Goal: Task Accomplishment & Management: Manage account settings

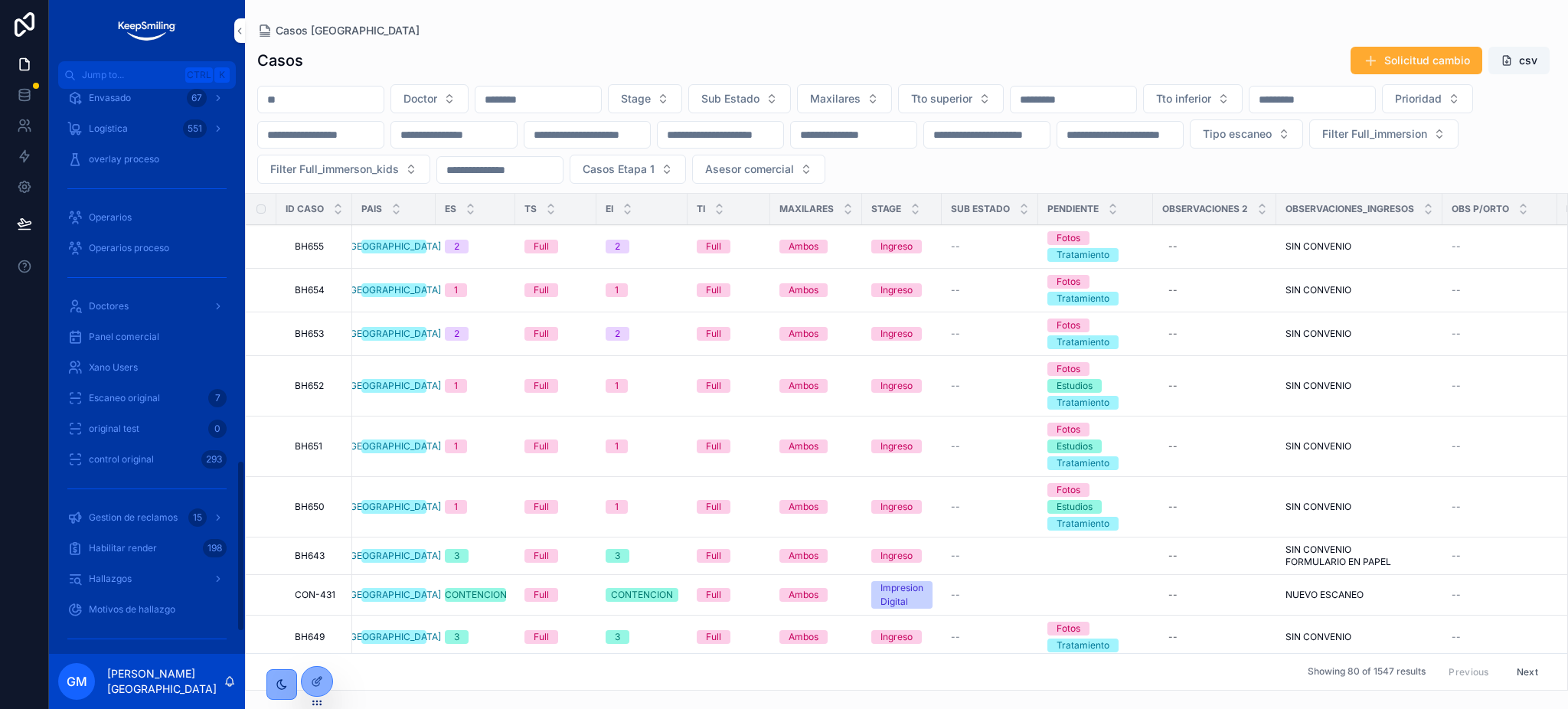
scroll to position [1225, 0]
click at [110, 437] on div "Gestion de reclamos 15" at bounding box center [147, 429] width 159 height 25
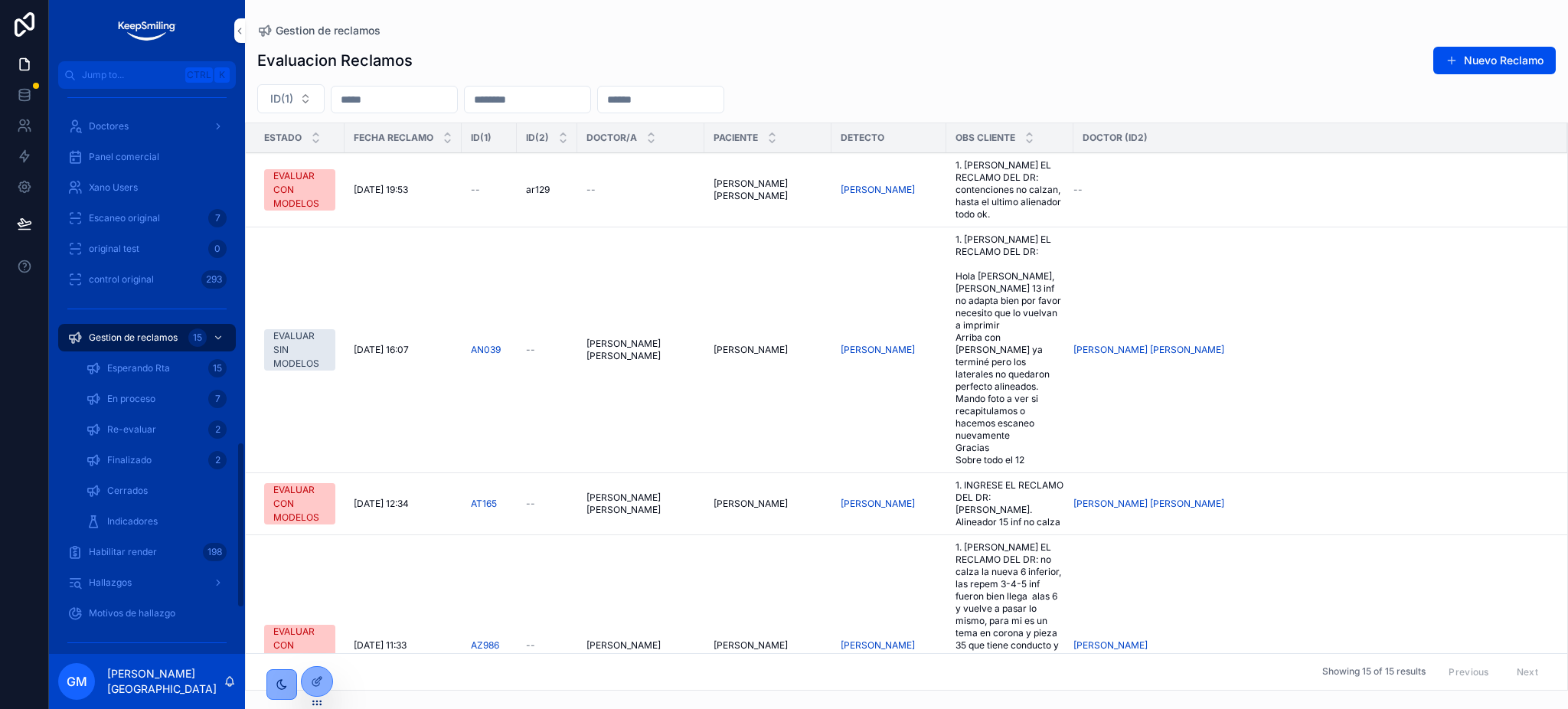
scroll to position [1204, 0]
click at [111, 437] on div "Finalizado 2" at bounding box center [155, 450] width 141 height 25
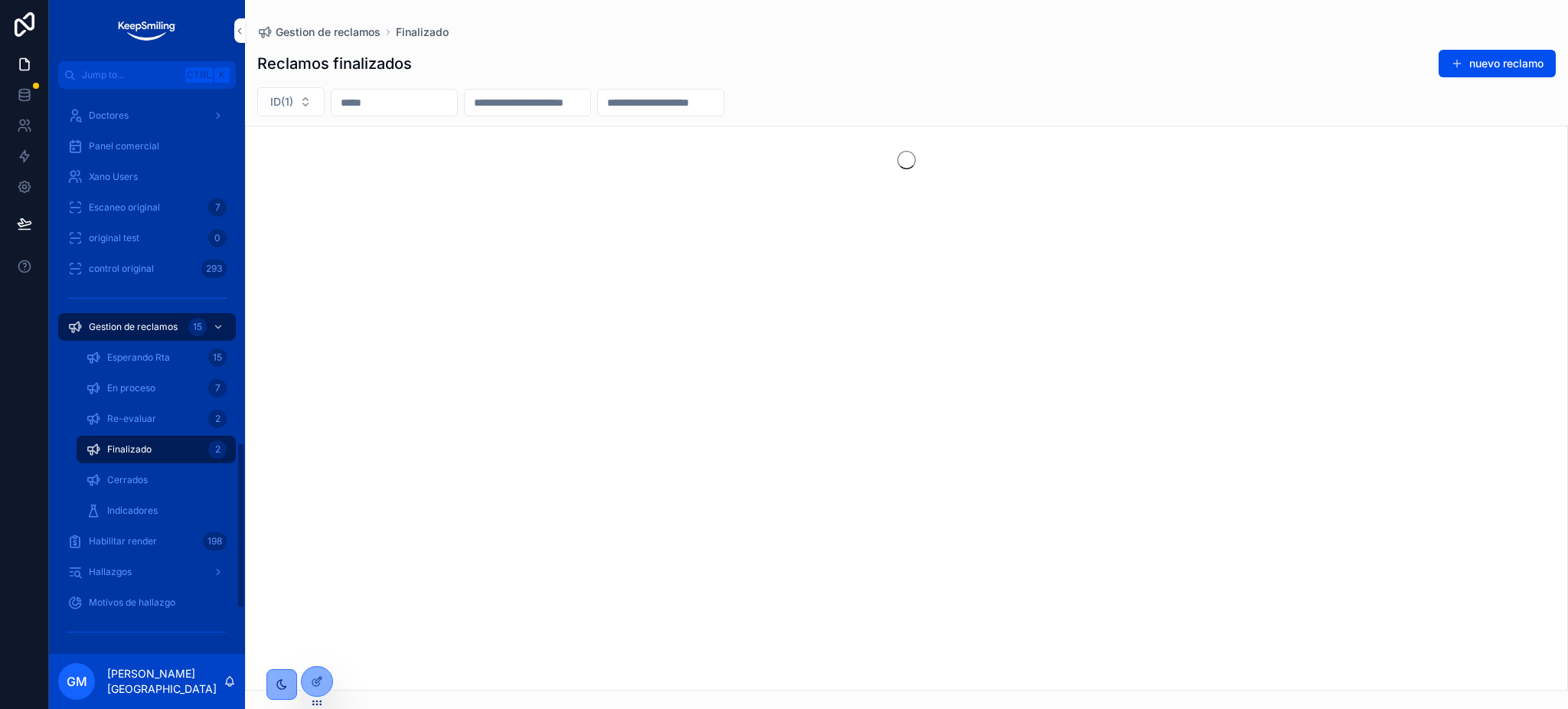
scroll to position [1306, 0]
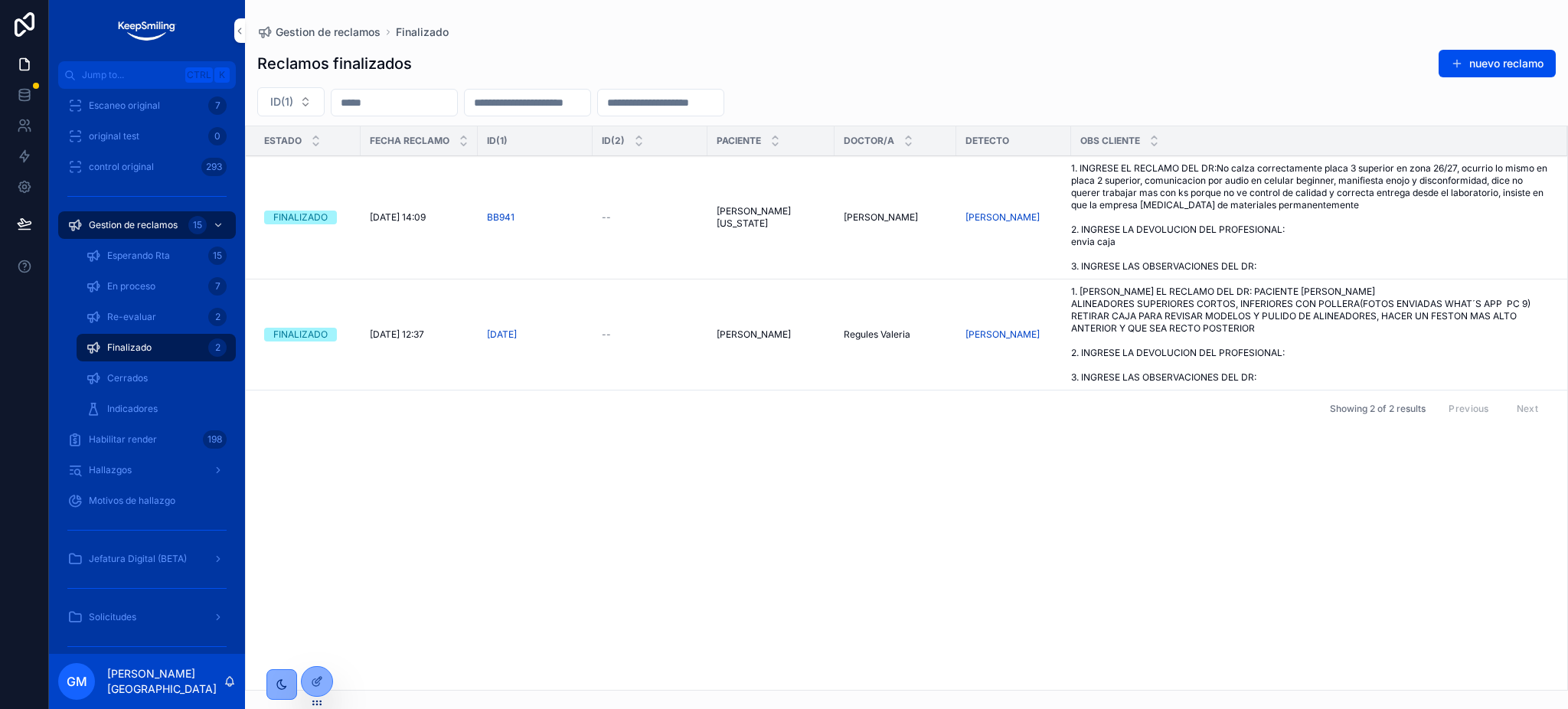
click at [1291, 303] on span "1. [PERSON_NAME] EL RECLAMO DEL DR: PACIENTE [PERSON_NAME] ALINEADORES SUPERIOR…" at bounding box center [1309, 334] width 478 height 98
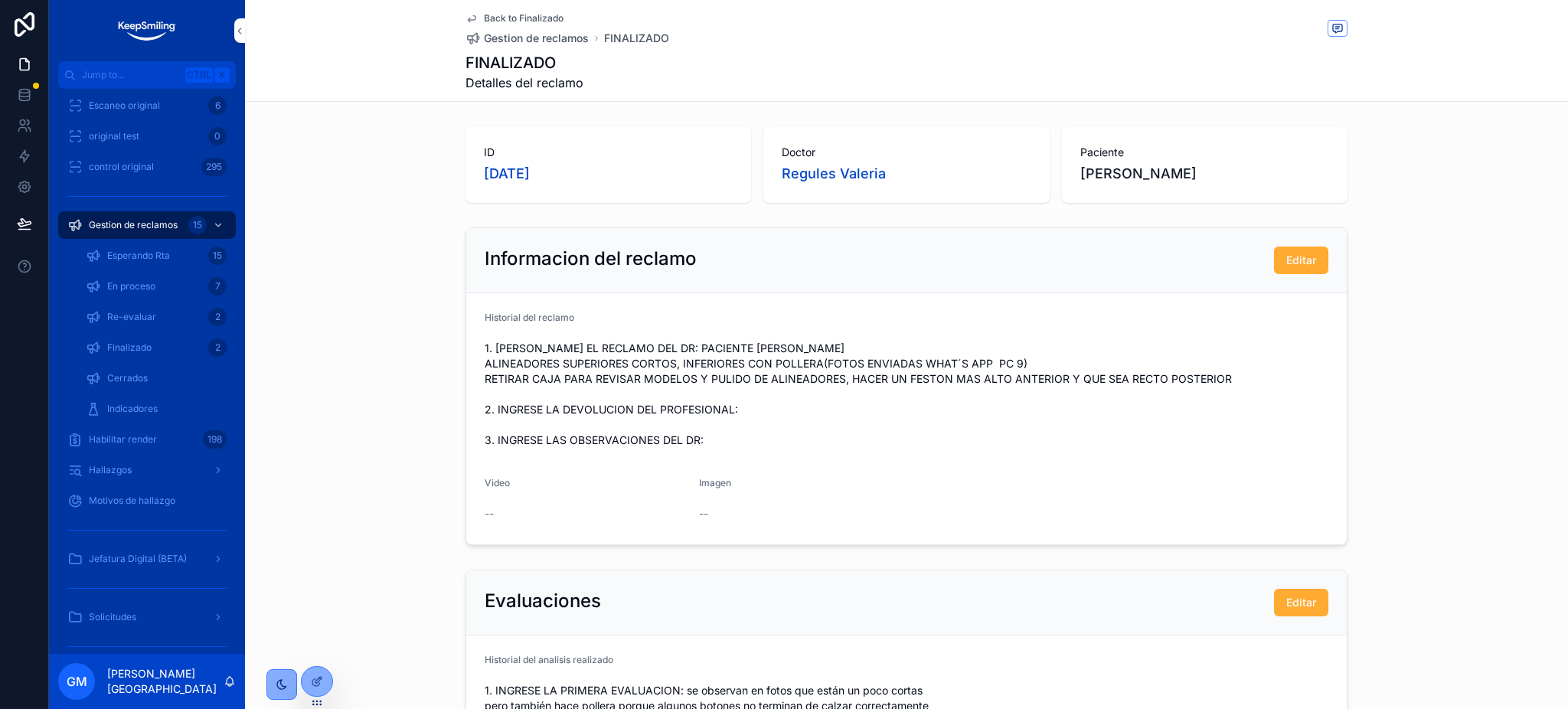
click at [495, 20] on span "Back to Finalizado" at bounding box center [524, 19] width 80 height 12
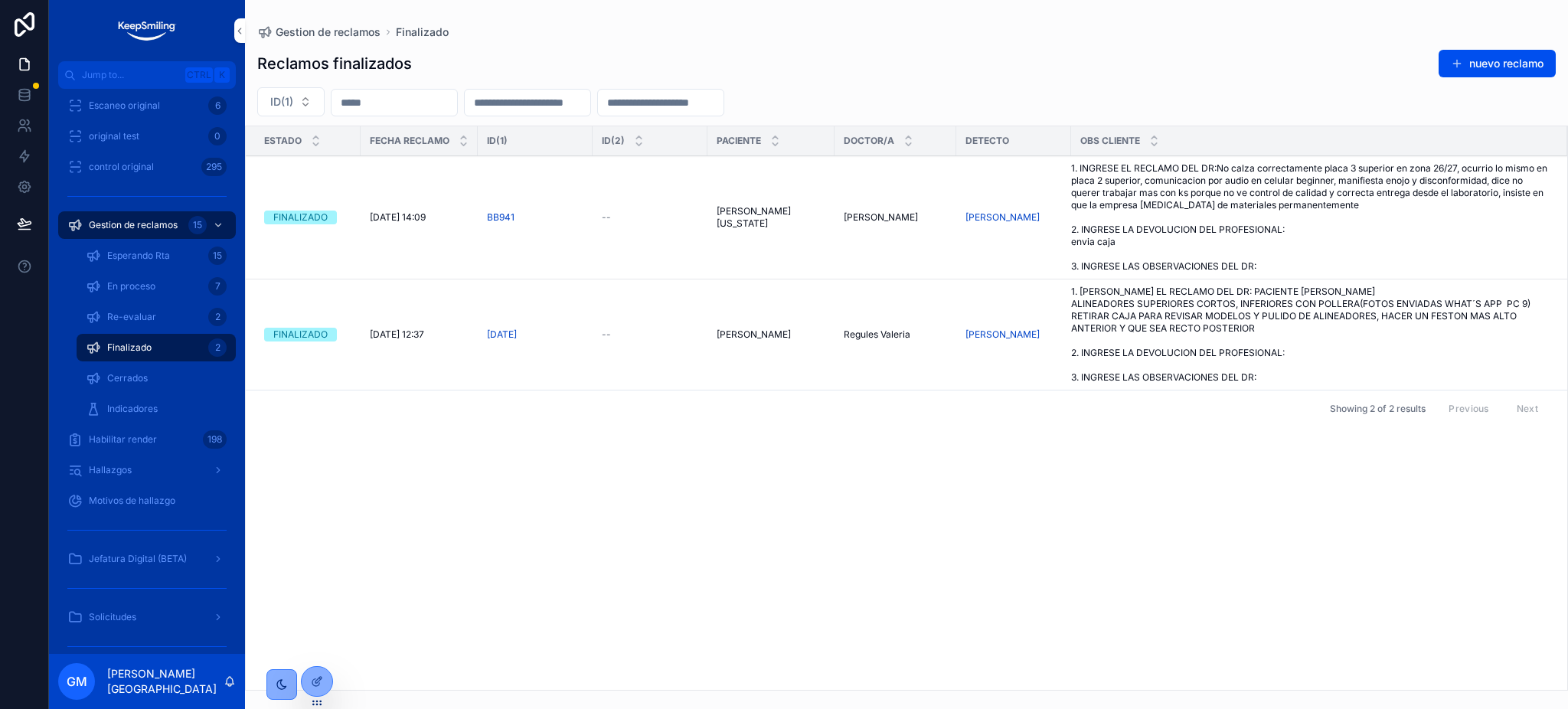
click at [1229, 222] on span "1. INGRESE EL RECLAMO DEL DR:No calza correctamente placa 3 superior en zona 26…" at bounding box center [1309, 218] width 478 height 110
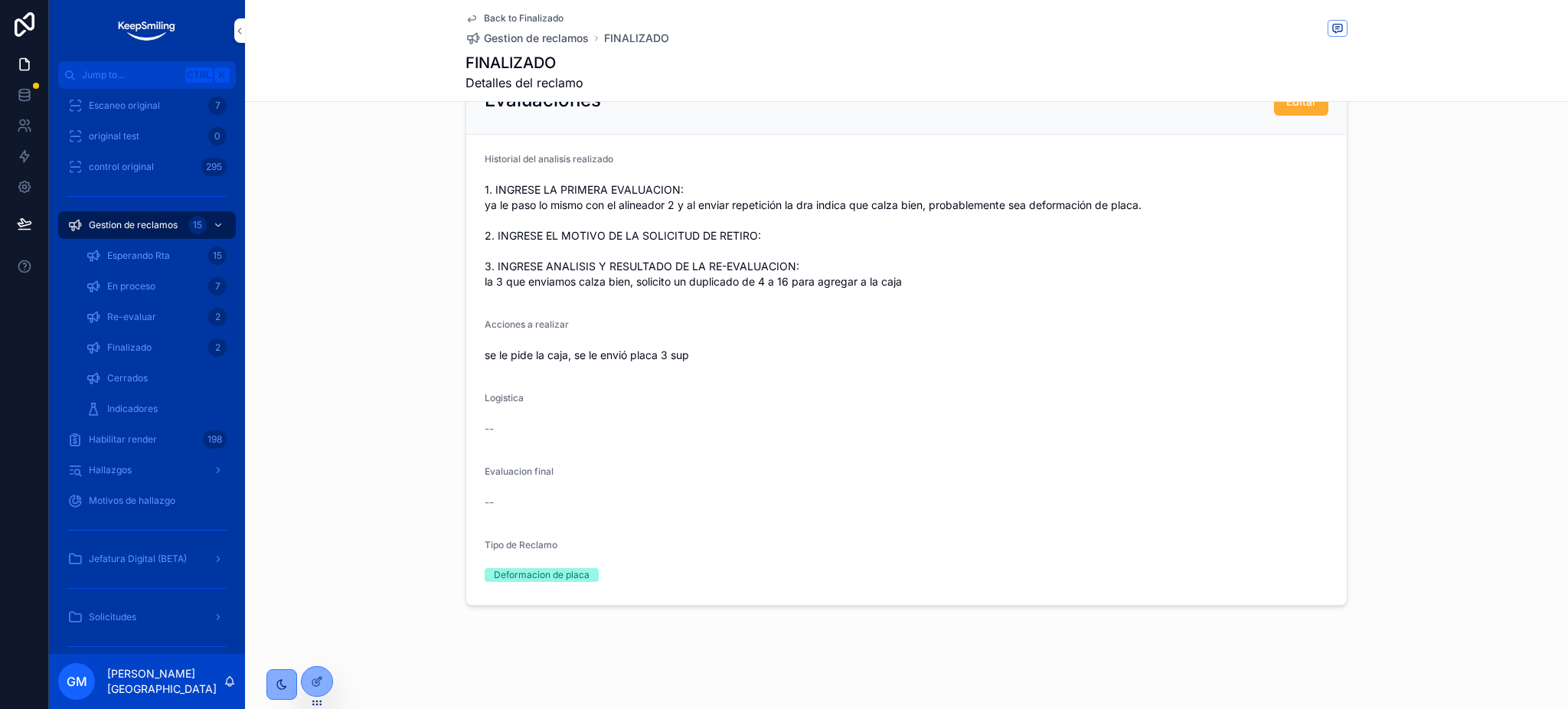
scroll to position [460, 0]
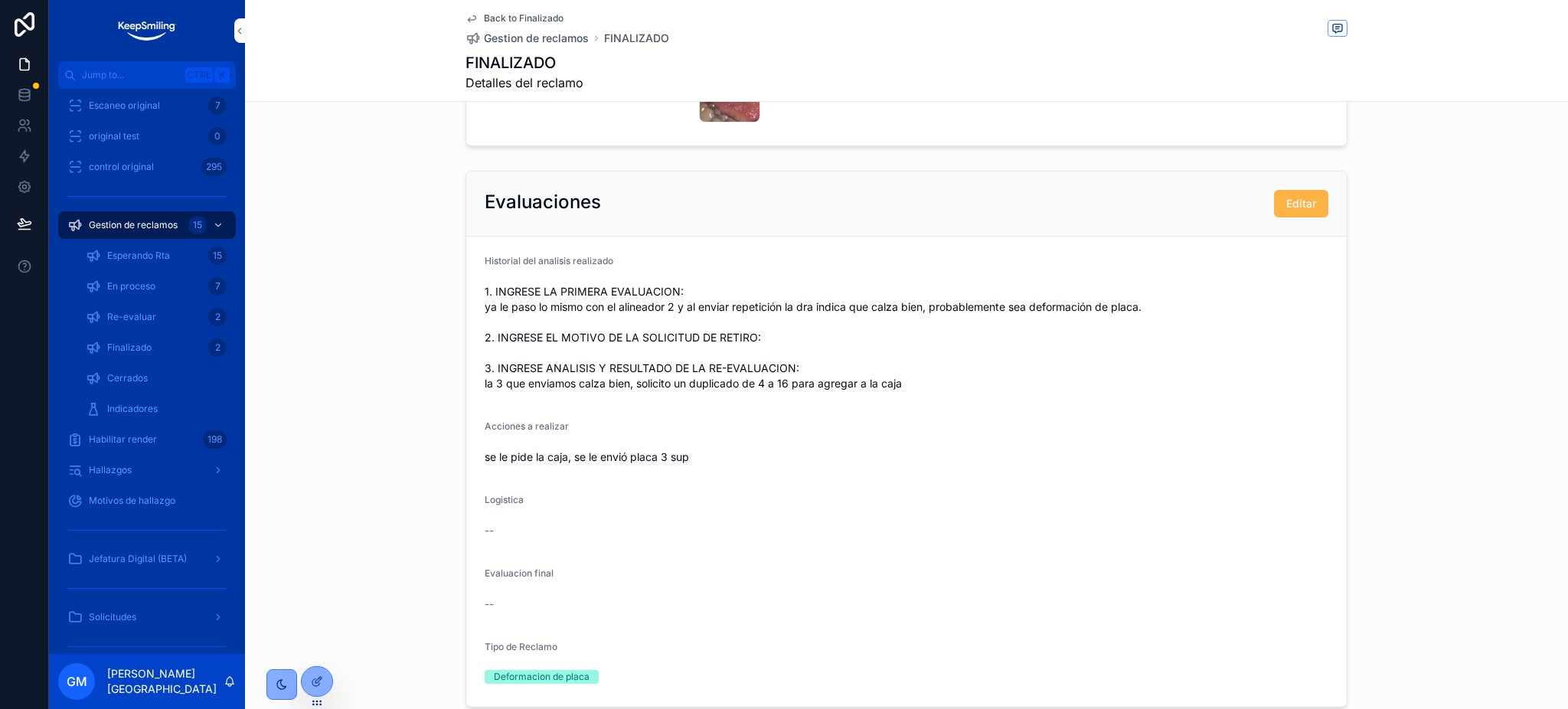
click at [1287, 205] on span "Editar" at bounding box center [1301, 203] width 30 height 15
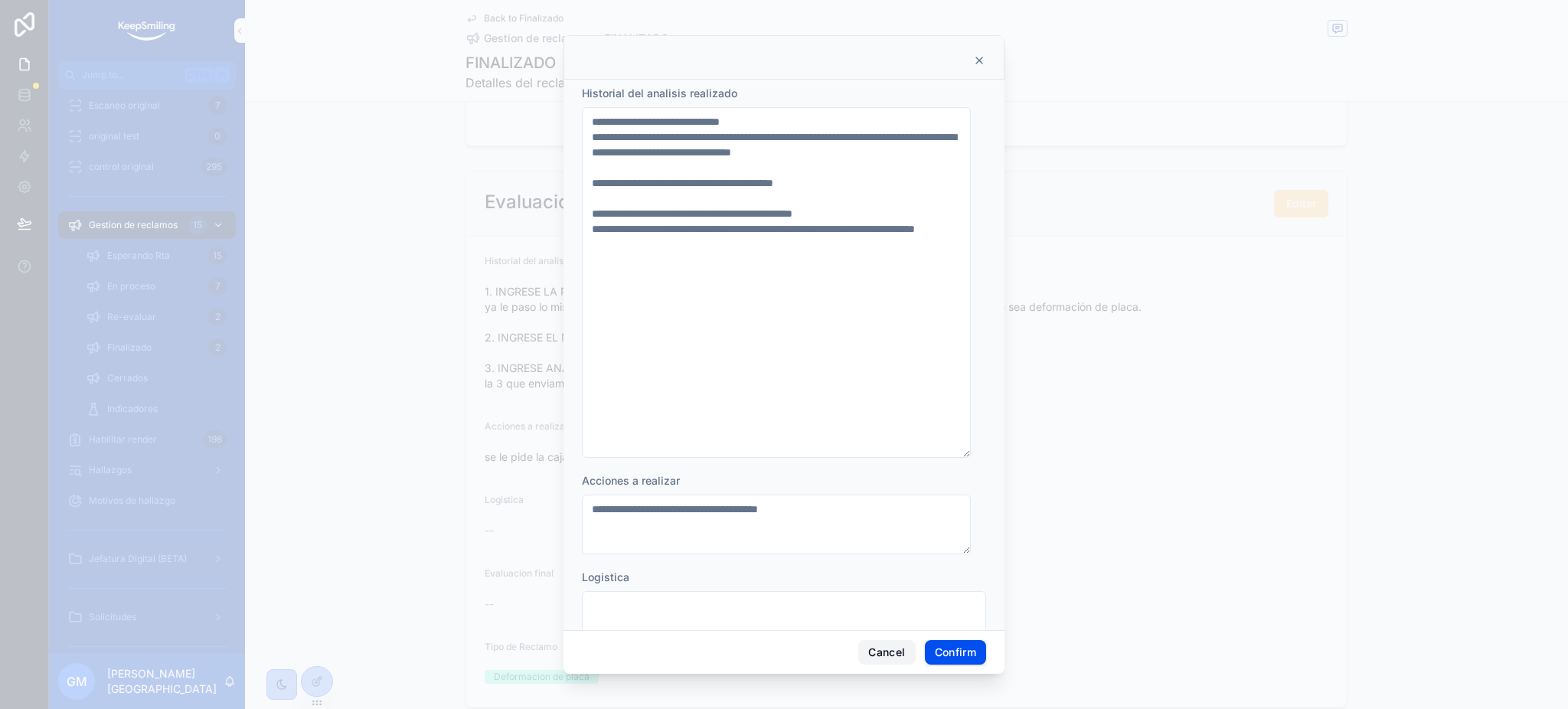
click at [868, 656] on button "Cancel" at bounding box center [887, 652] width 57 height 25
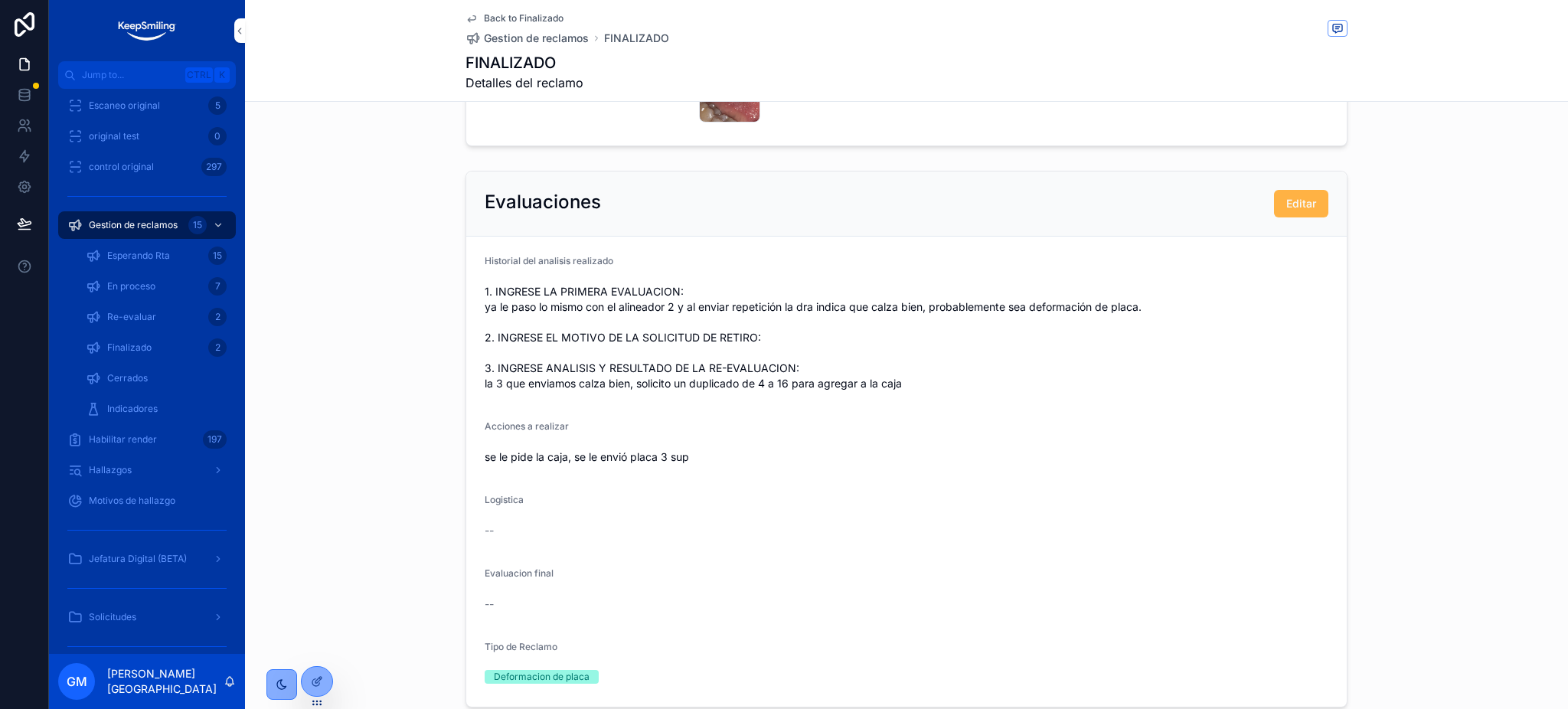
click at [1301, 202] on span "Editar" at bounding box center [1301, 203] width 30 height 15
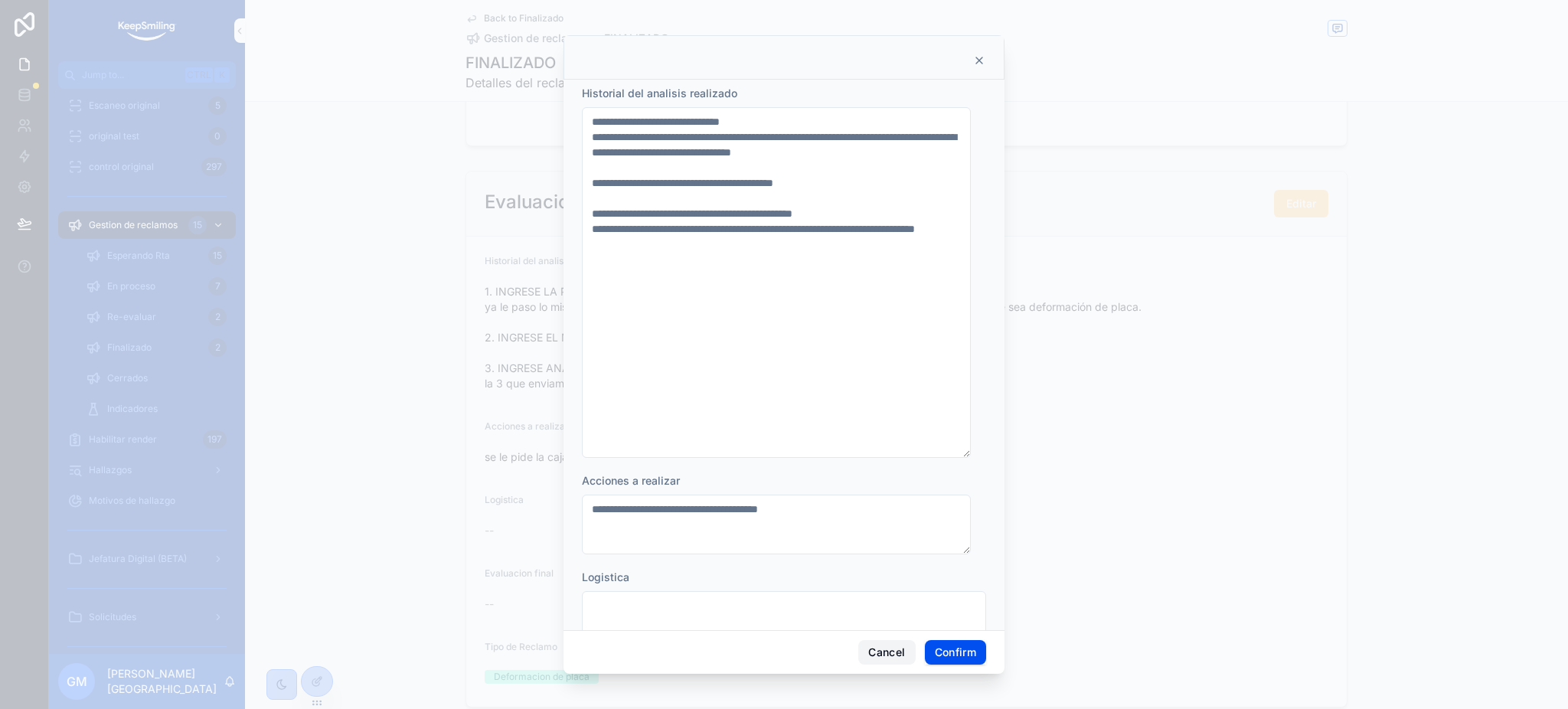
click at [879, 657] on button "Cancel" at bounding box center [887, 652] width 57 height 25
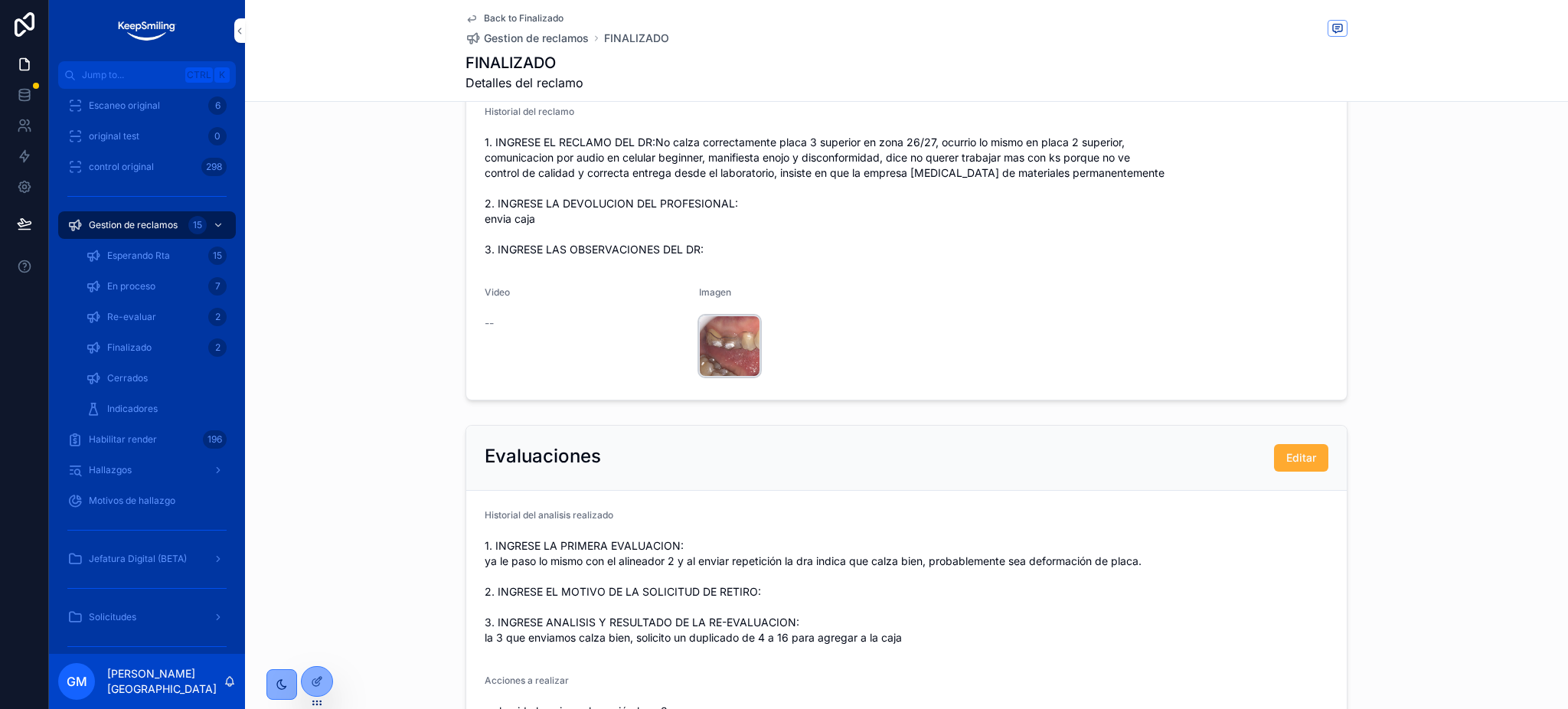
scroll to position [256, 0]
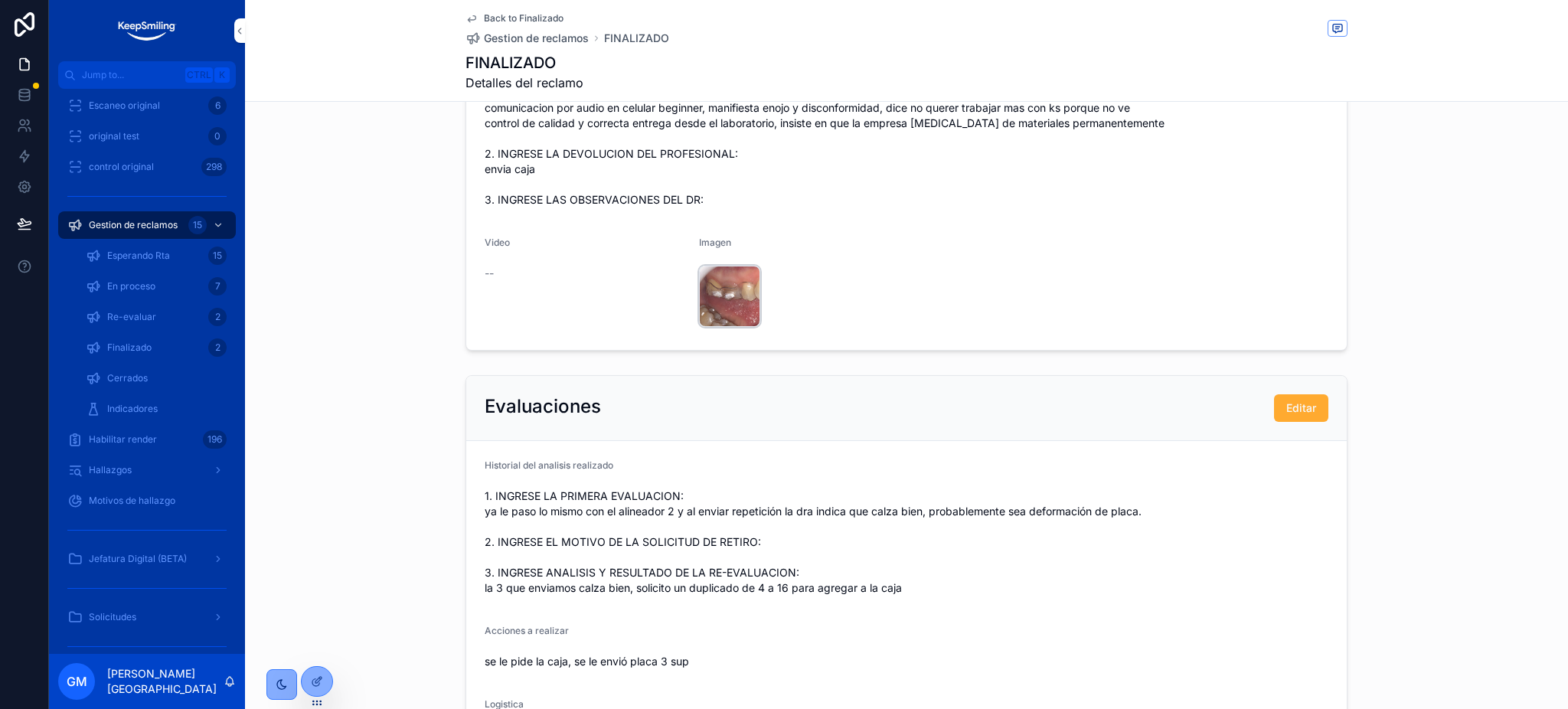
click at [726, 286] on div "86637ce8-edaa-447f-873d-79d0f2331935 .jpg" at bounding box center [729, 296] width 61 height 61
click at [724, 288] on div "86637ce8-edaa-447f-873d-79d0f2331935 .jpg" at bounding box center [729, 296] width 61 height 61
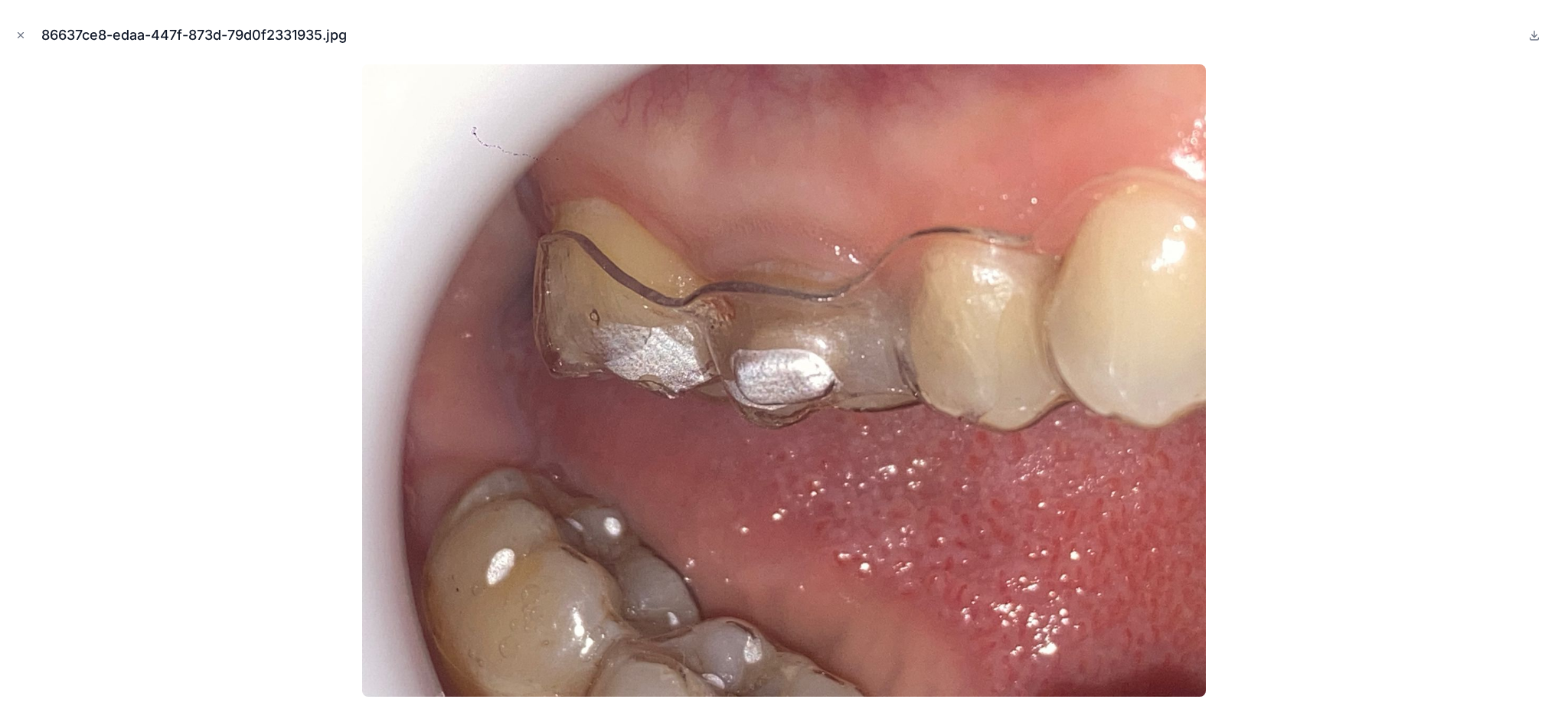
click at [1365, 348] on div at bounding box center [784, 380] width 1543 height 633
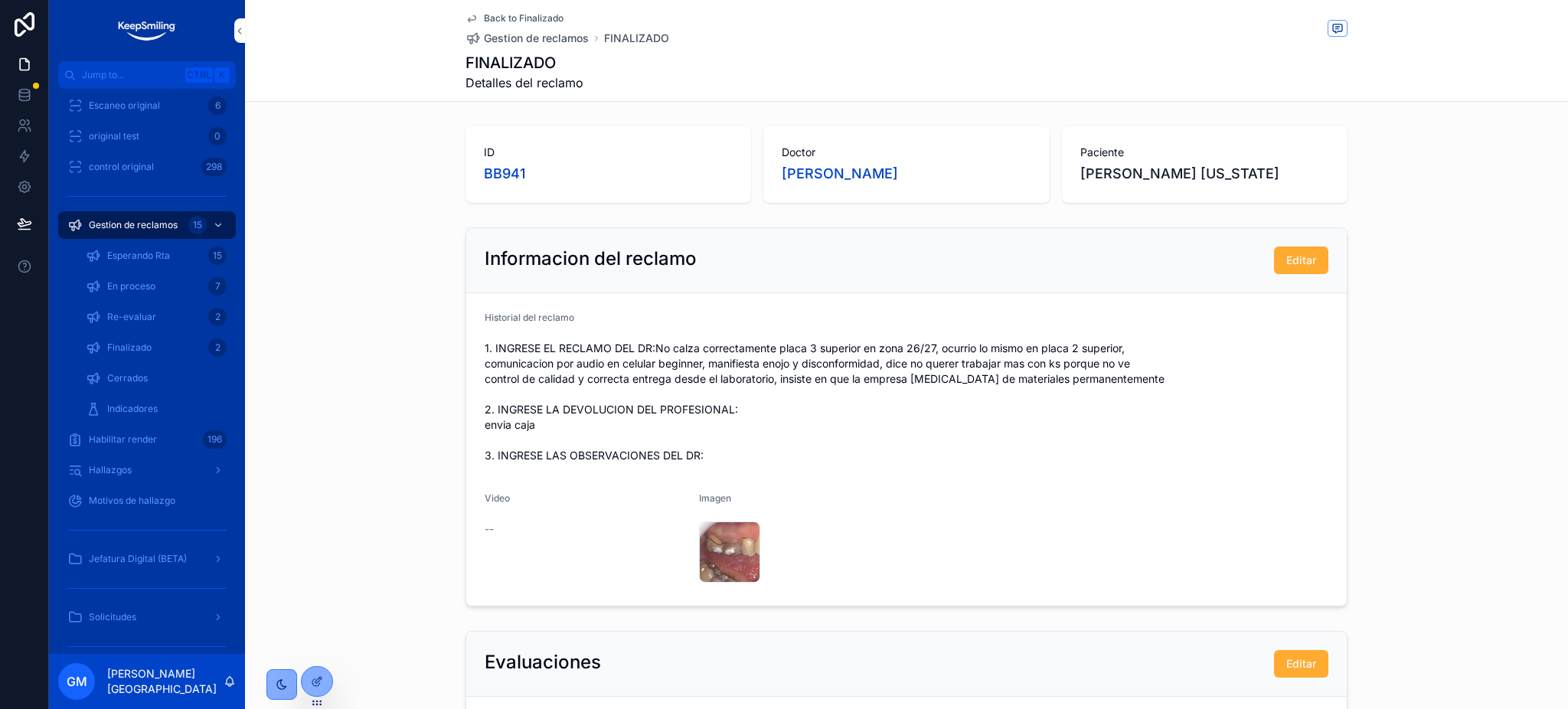
click at [530, 21] on span "Back to Finalizado" at bounding box center [524, 19] width 80 height 12
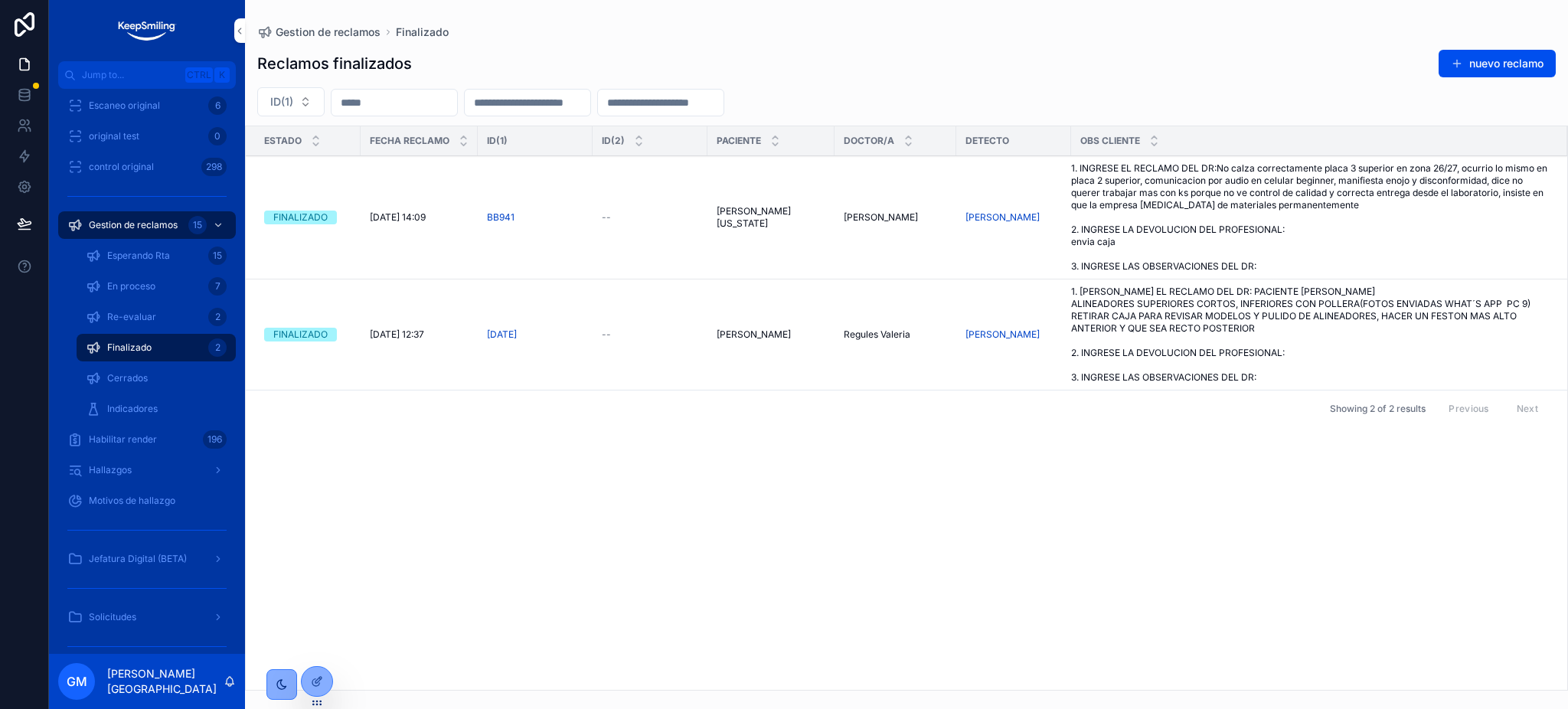
click at [0, 0] on span "Cerrar reclamo" at bounding box center [0, 0] width 0 height 0
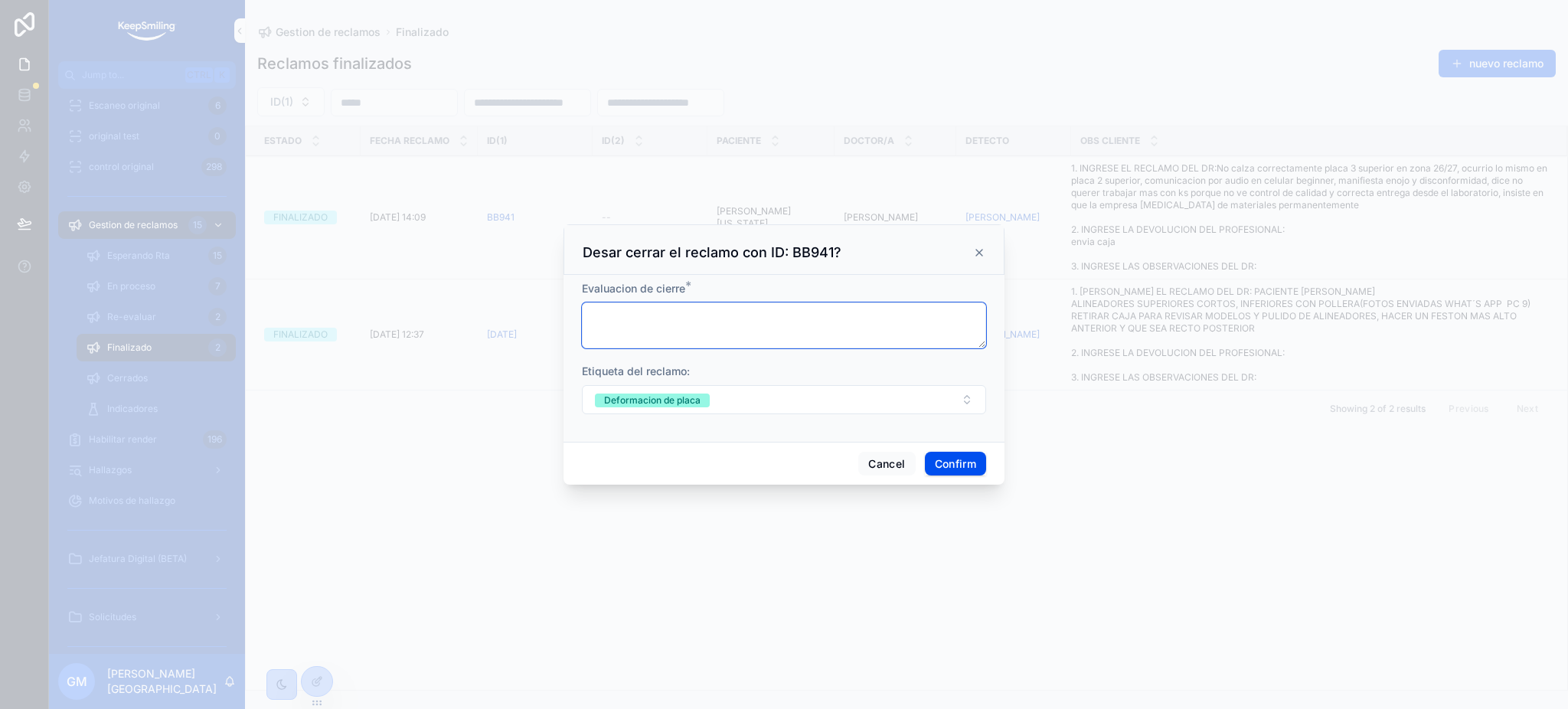
click at [656, 325] on textarea at bounding box center [784, 325] width 404 height 46
type textarea "**********"
click at [970, 466] on button "Confirm" at bounding box center [955, 464] width 61 height 25
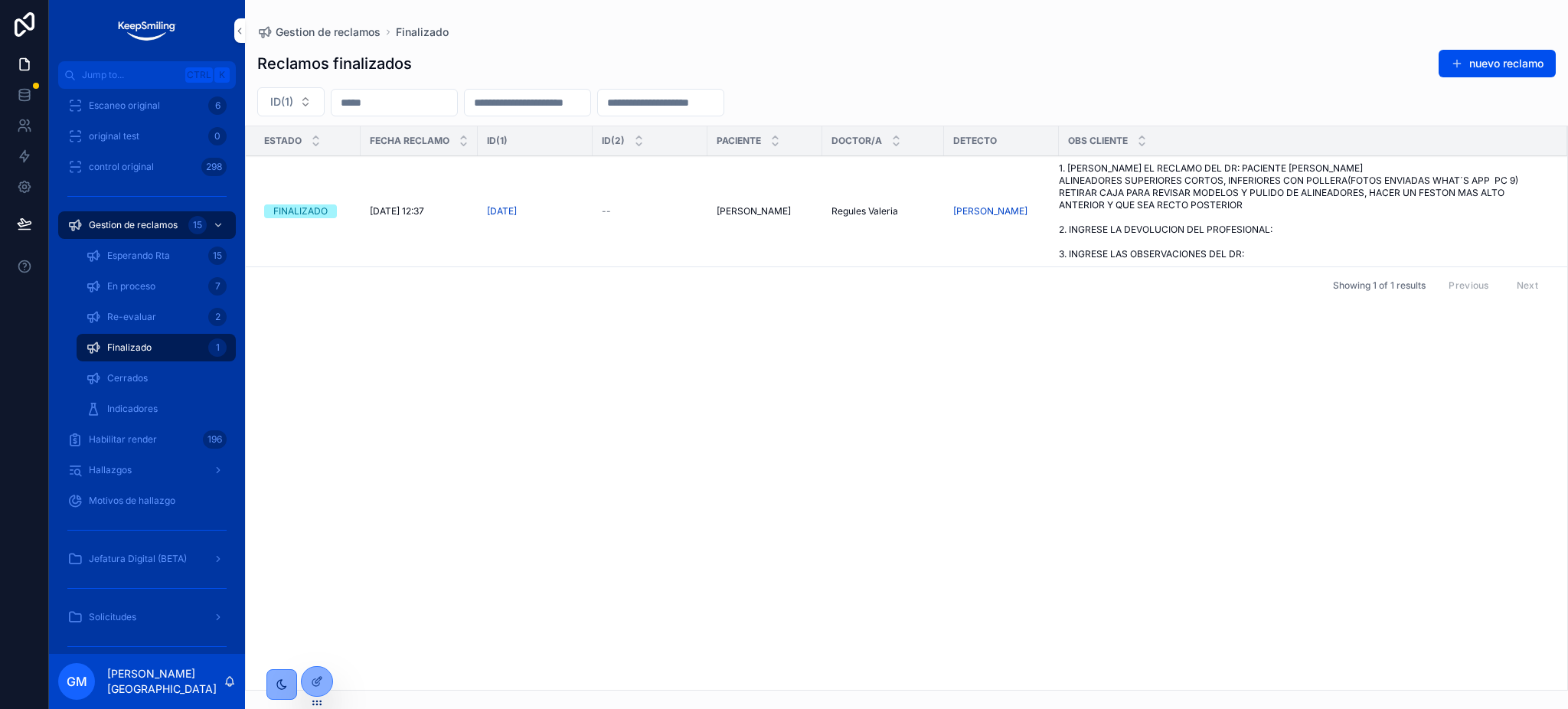
click at [188, 300] on div "En proceso 7" at bounding box center [156, 286] width 178 height 30
click at [188, 313] on div "Re-evaluar 2" at bounding box center [155, 317] width 141 height 25
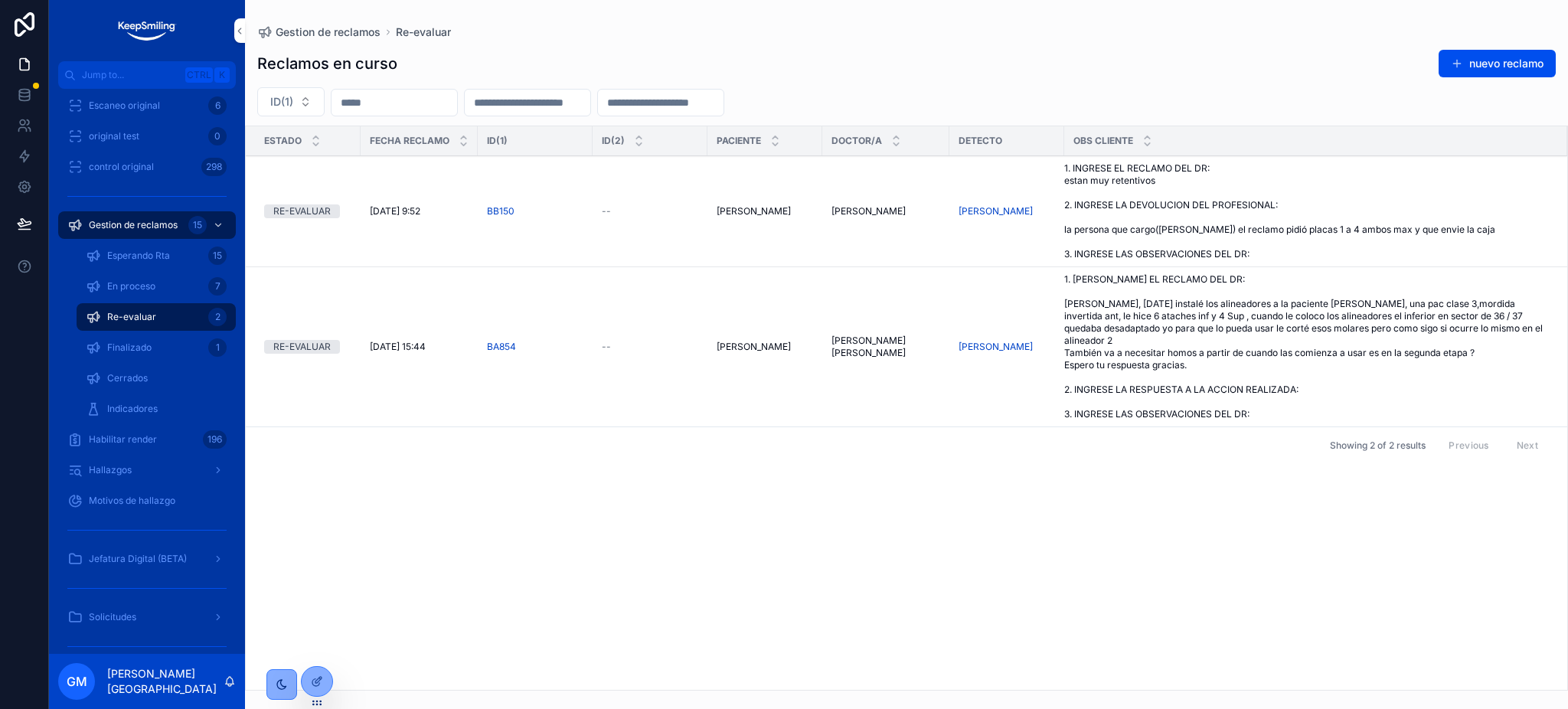
drag, startPoint x: 1290, startPoint y: 397, endPoint x: 1181, endPoint y: 672, distance: 295.8
click at [1290, 397] on span "1. [PERSON_NAME] EL RECLAMO DEL DR: [PERSON_NAME], [DATE] instalé los alineador…" at bounding box center [1306, 347] width 484 height 147
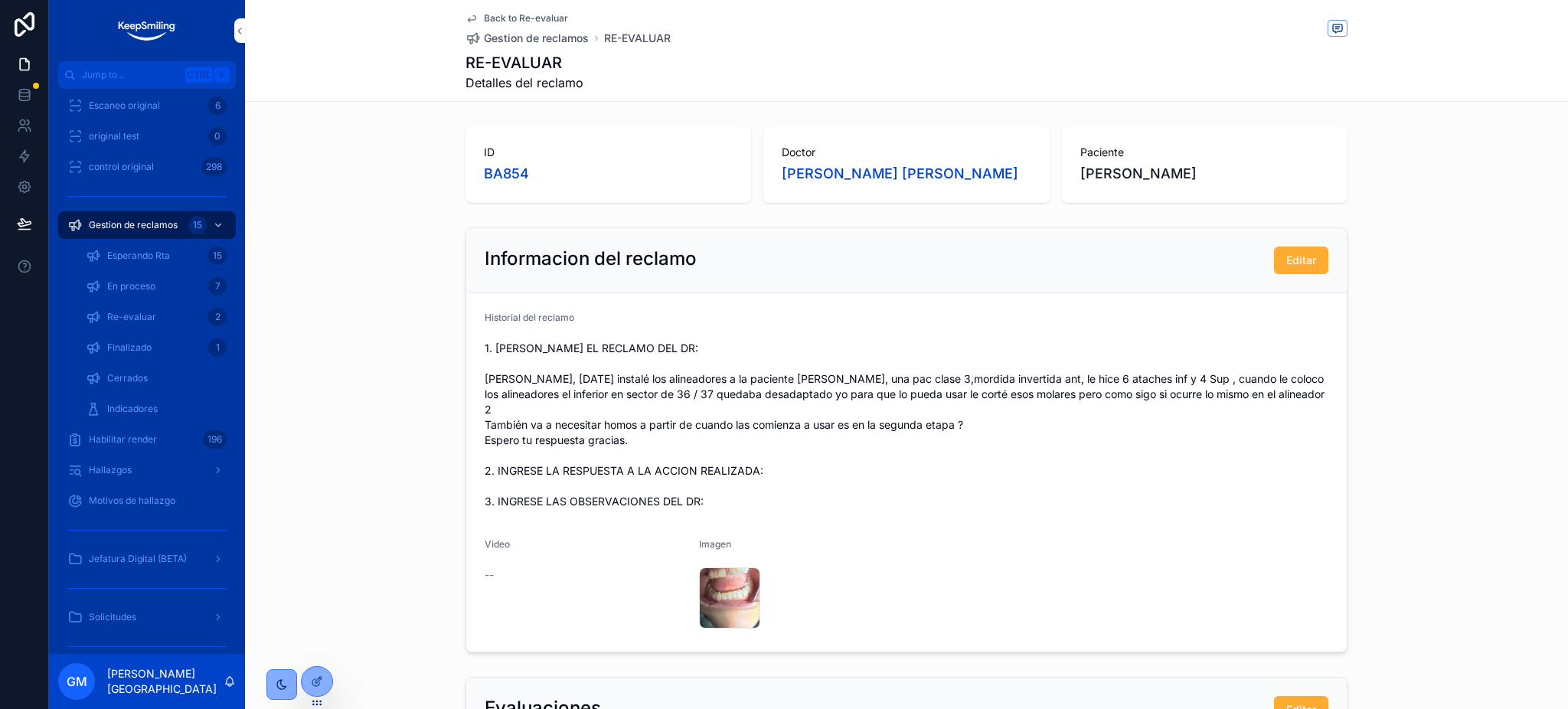
click at [553, 21] on span "Back to Re-evaluar" at bounding box center [526, 19] width 84 height 12
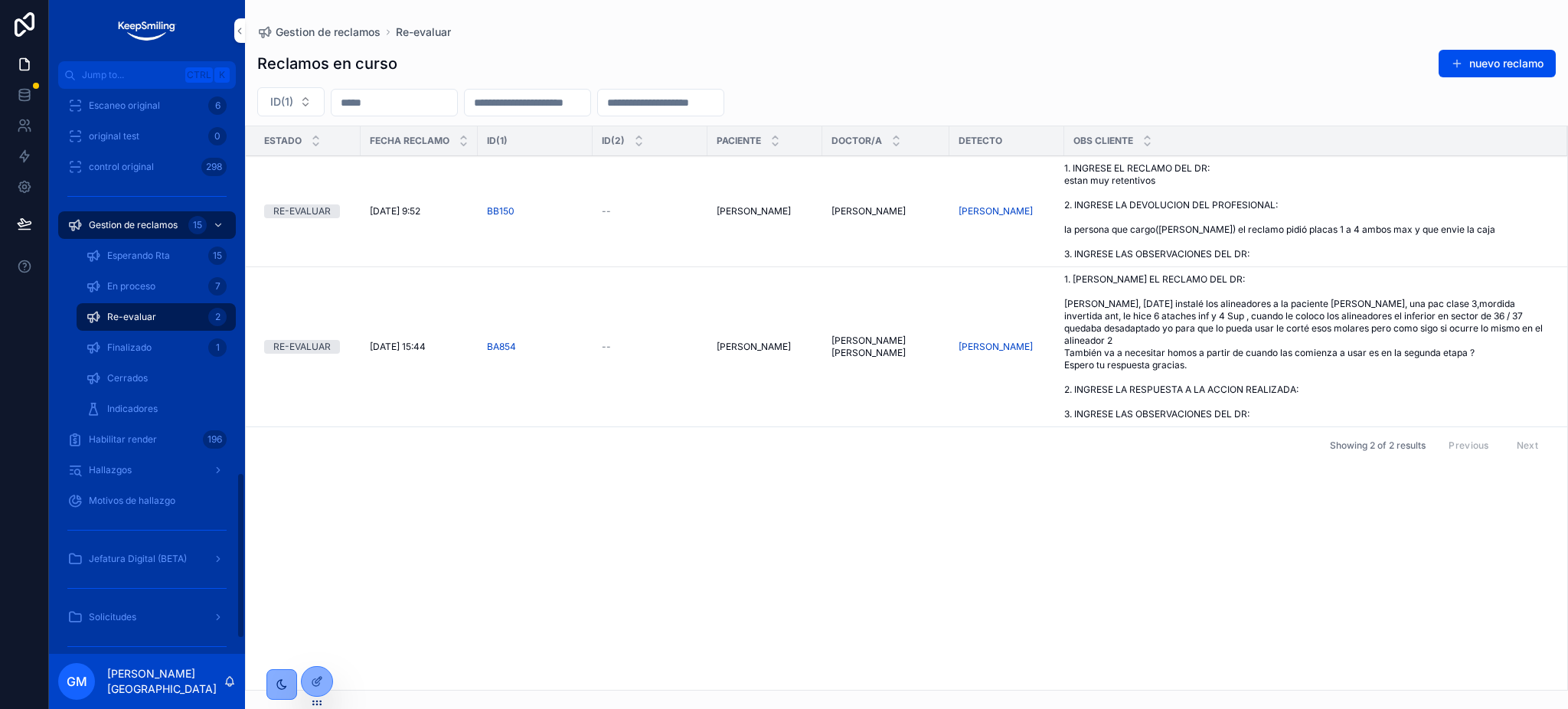
click at [142, 398] on div "Indicadores" at bounding box center [155, 409] width 141 height 25
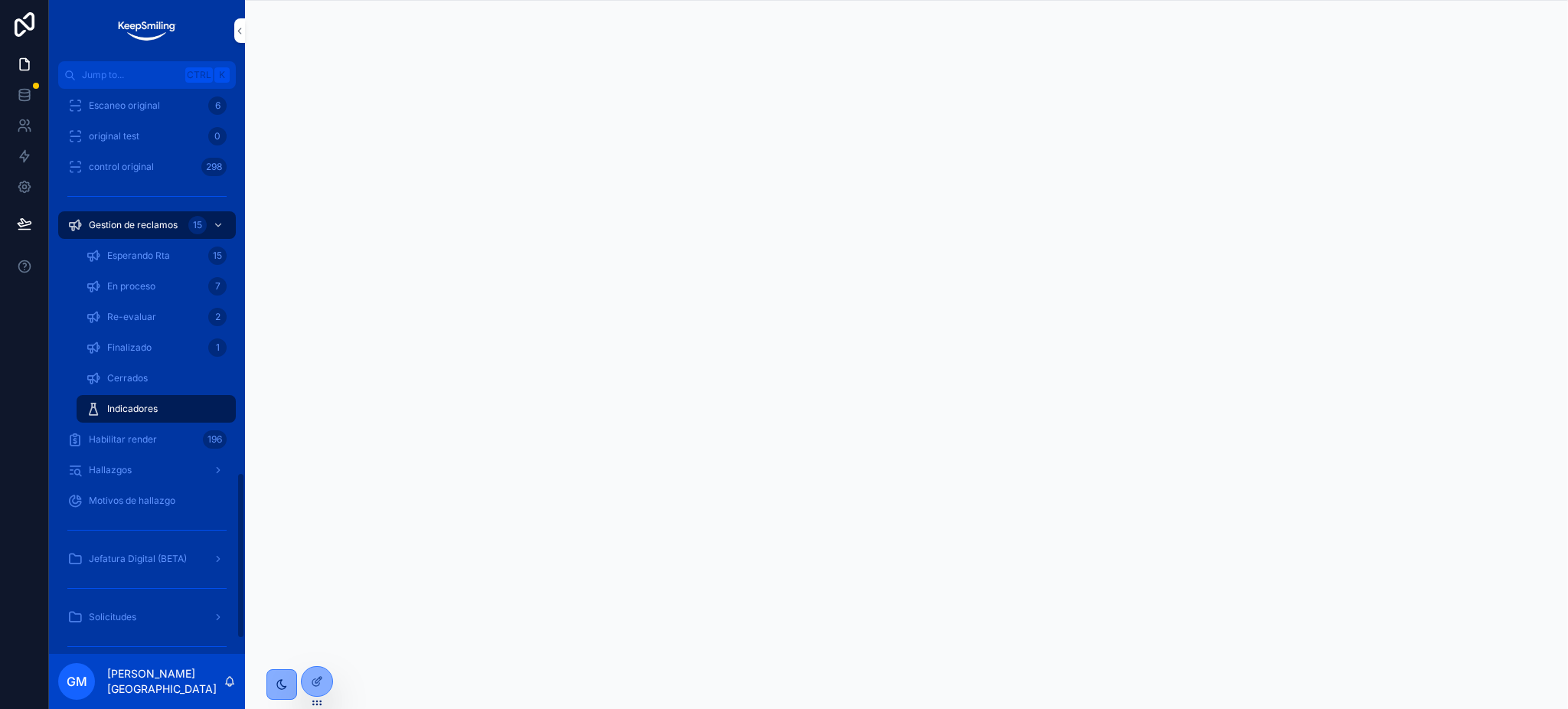
click at [169, 258] on span "Esperando Rta" at bounding box center [139, 256] width 63 height 12
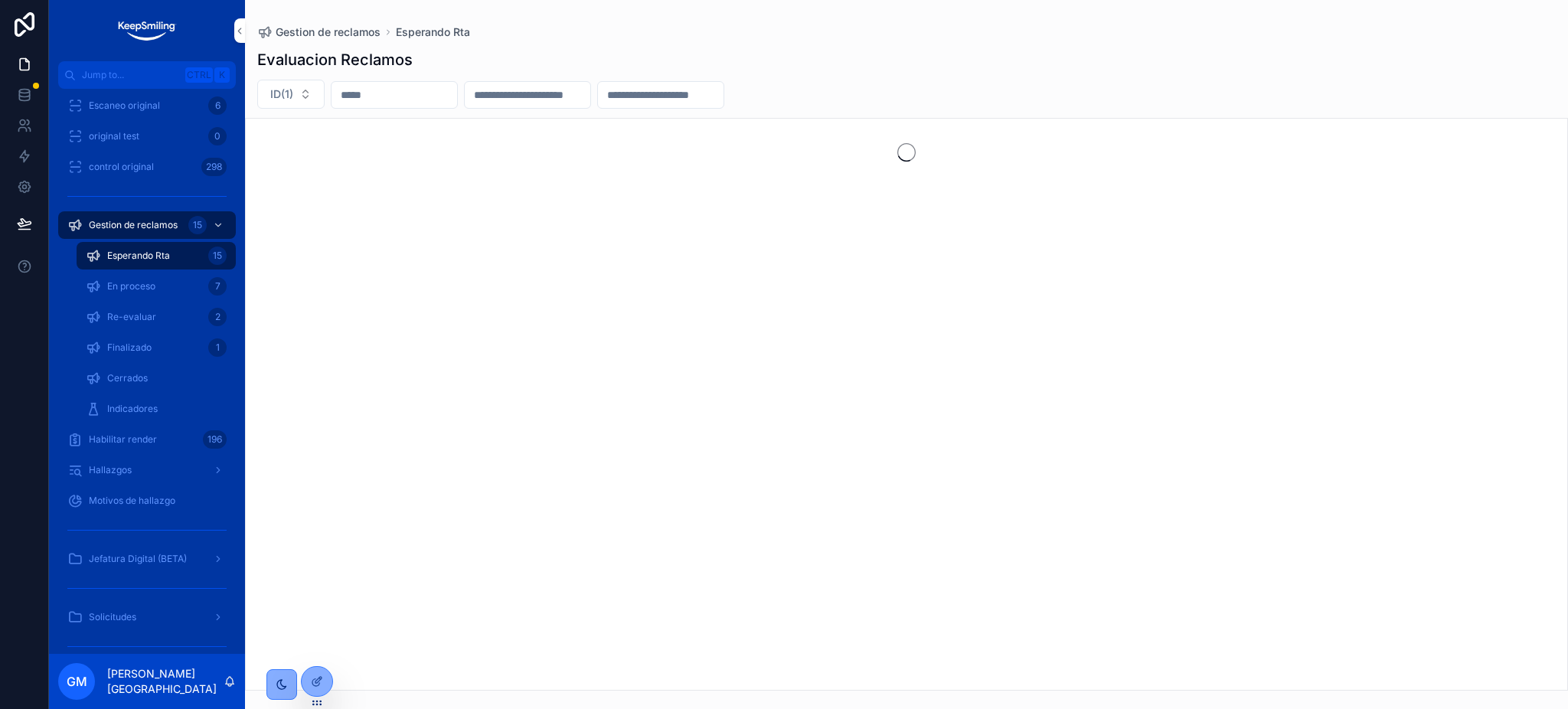
click at [160, 214] on div "Gestion de reclamos 15" at bounding box center [147, 226] width 159 height 25
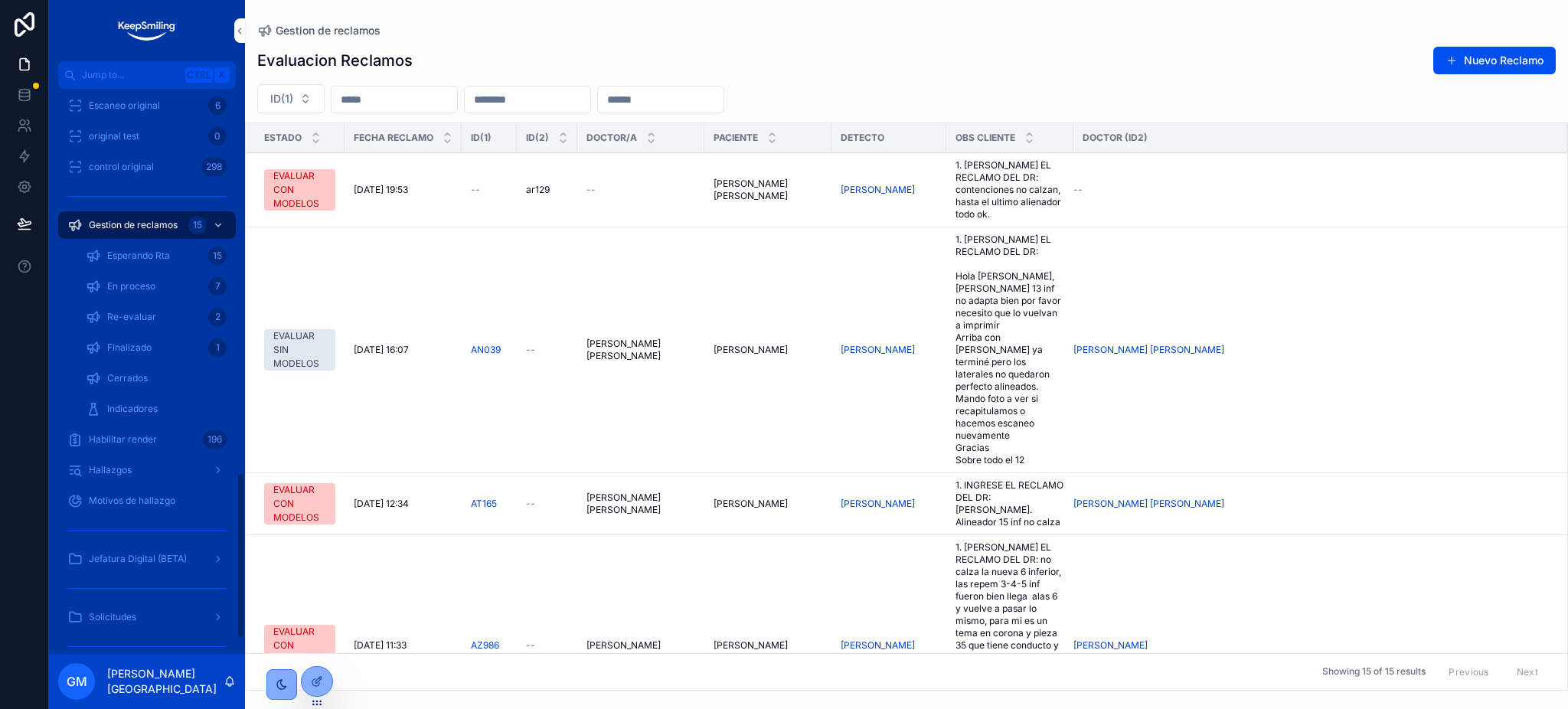
click at [156, 404] on span "Indicadores" at bounding box center [132, 409] width 51 height 12
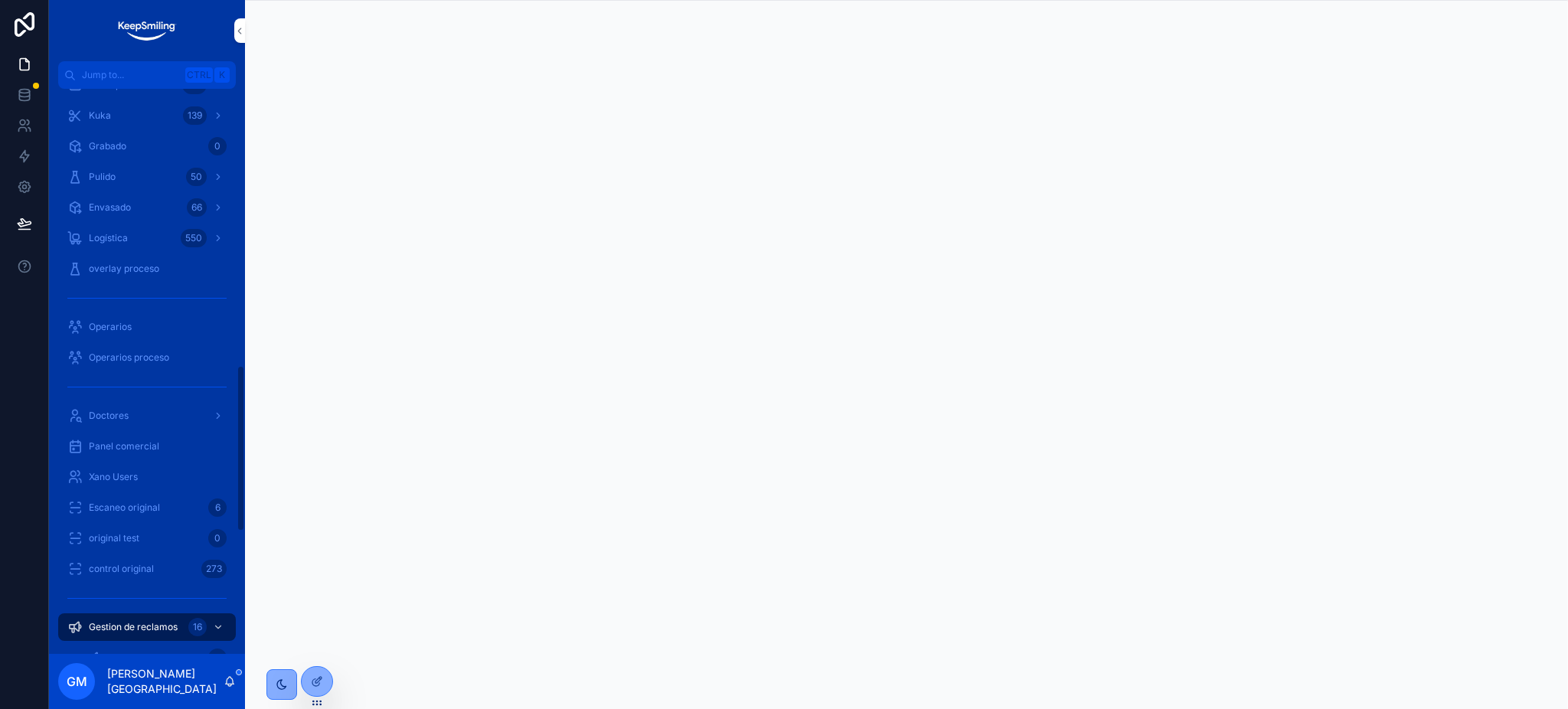
scroll to position [898, 0]
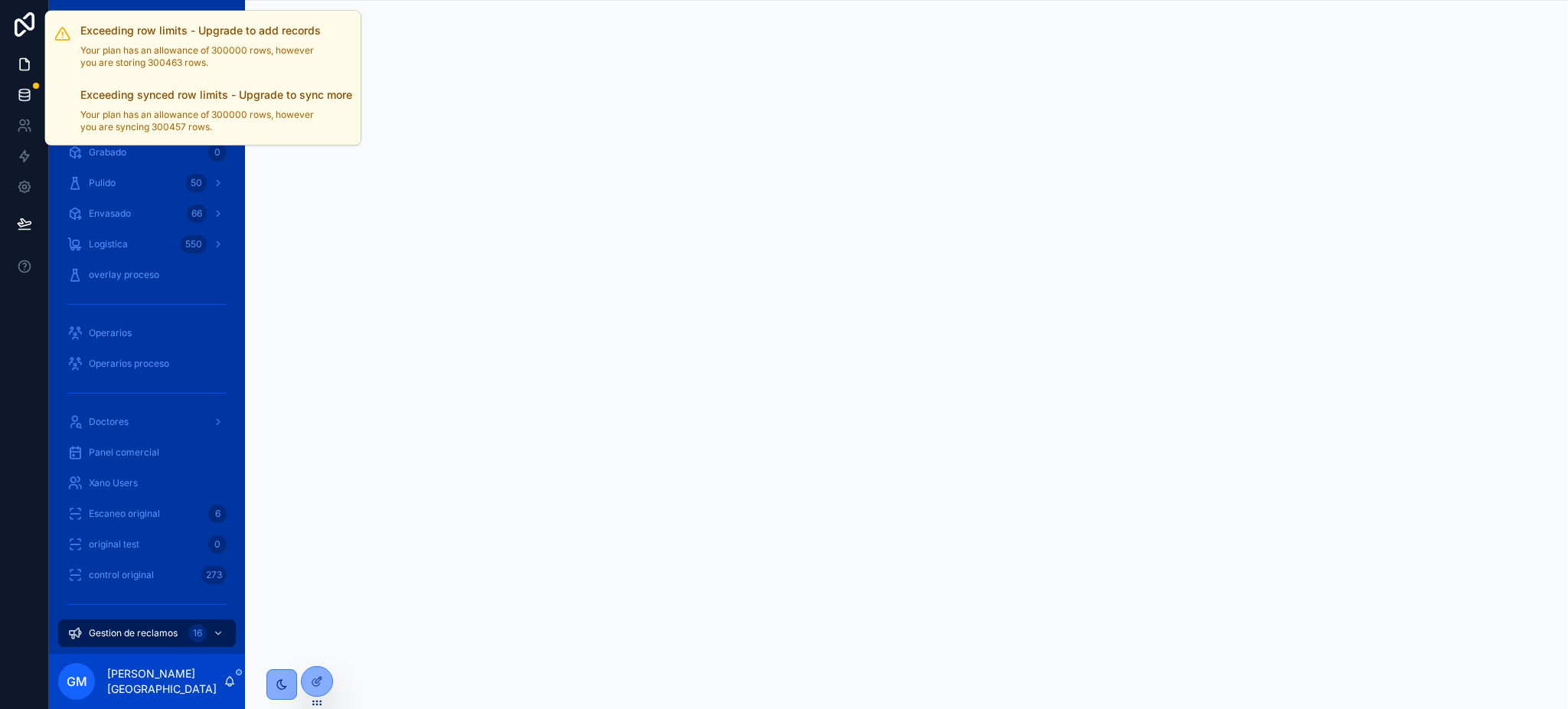
click at [36, 84] on div at bounding box center [36, 85] width 6 height 6
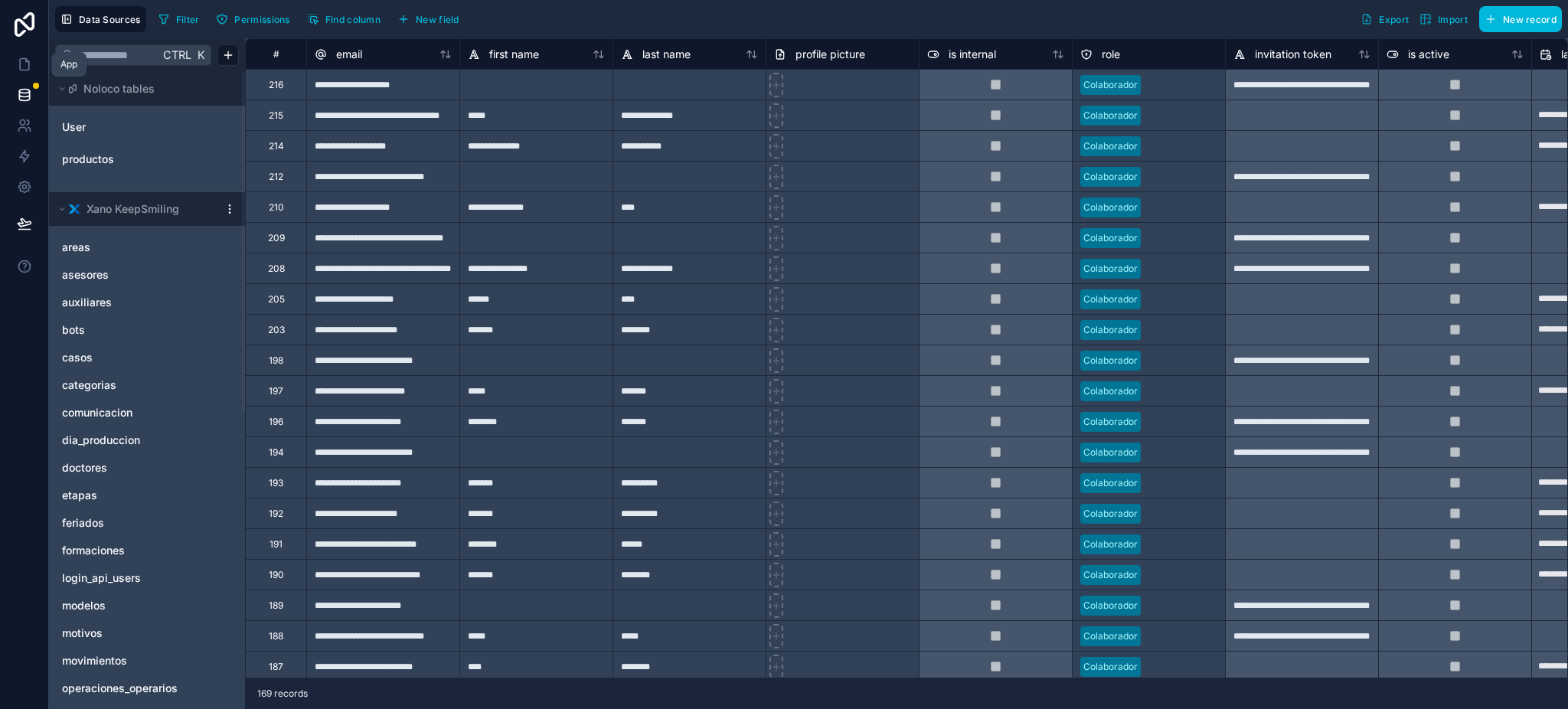
drag, startPoint x: 25, startPoint y: 48, endPoint x: 64, endPoint y: 60, distance: 40.8
click at [25, 47] on link at bounding box center [24, 24] width 49 height 49
